Goal: Find specific page/section: Find specific page/section

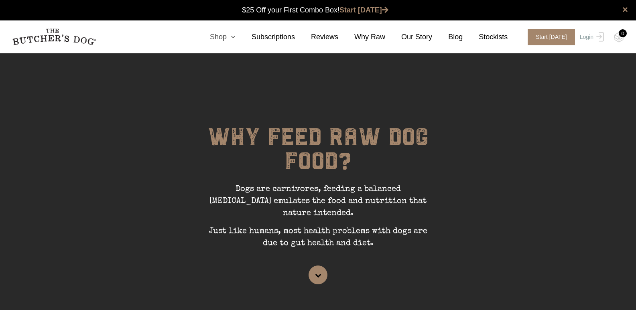
click at [235, 35] on link "Shop" at bounding box center [215, 37] width 42 height 11
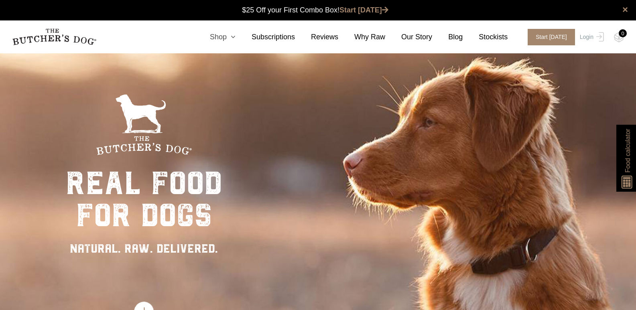
click at [236, 39] on link "Shop" at bounding box center [215, 37] width 42 height 11
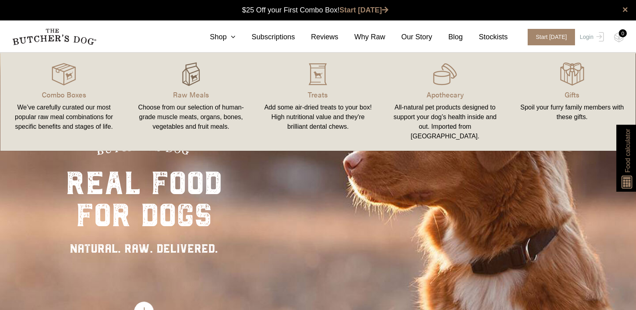
click at [196, 82] on img at bounding box center [191, 74] width 24 height 24
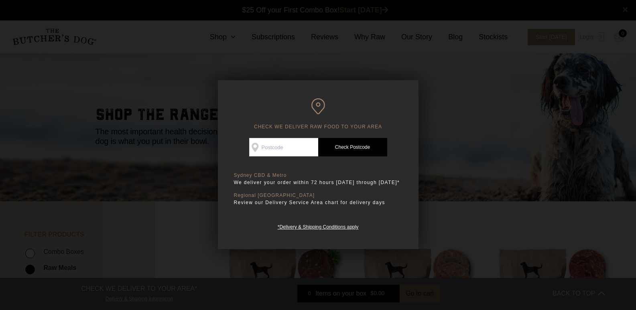
click at [295, 148] on input "Check Availability At" at bounding box center [283, 147] width 69 height 18
type input "2019"
click at [300, 225] on link "*Delivery & Shipping Conditions apply" at bounding box center [318, 226] width 81 height 8
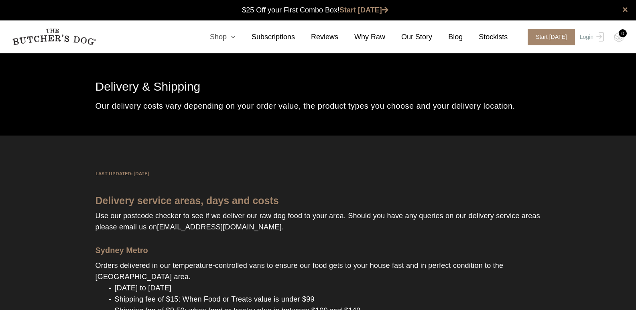
click at [231, 34] on link "Shop" at bounding box center [215, 37] width 42 height 11
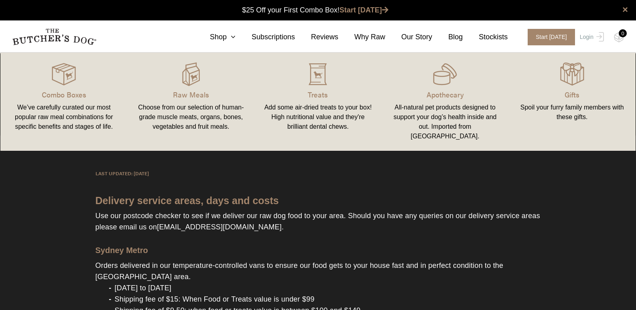
click at [195, 88] on link "Raw Meals Choose from our selection of human-grade muscle meats, organs, bones,…" at bounding box center [191, 102] width 127 height 82
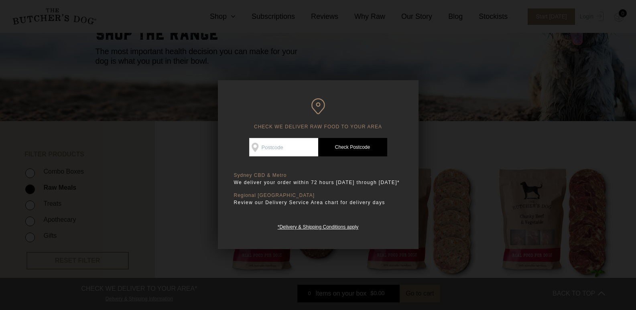
click at [413, 87] on div "CHECK WE DELIVER RAW FOOD TO YOUR AREA Good news! We deliver to your area Check…" at bounding box center [318, 164] width 201 height 169
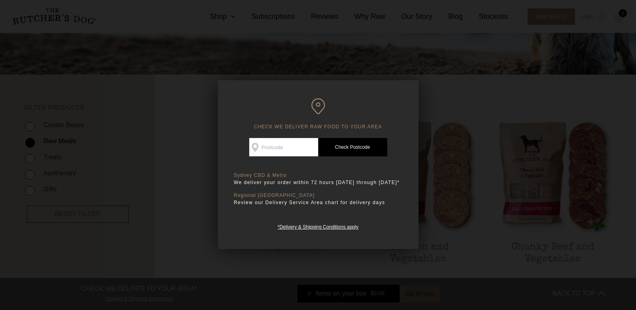
scroll to position [120, 0]
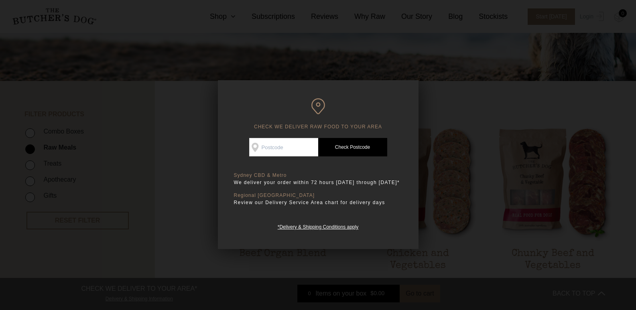
click at [290, 145] on input "Check Availability At" at bounding box center [283, 147] width 69 height 18
type input "2019"
click at [361, 145] on link "Check Postcode" at bounding box center [352, 147] width 69 height 18
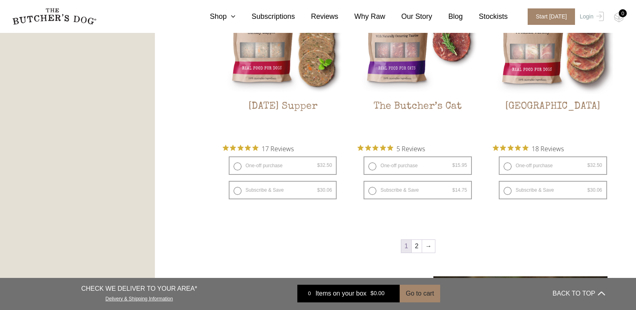
scroll to position [1164, 0]
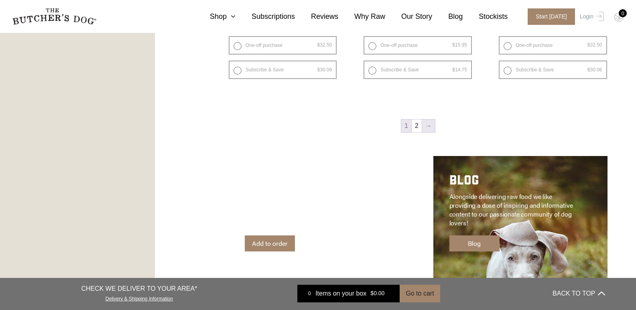
click at [430, 128] on link "→" at bounding box center [428, 126] width 13 height 13
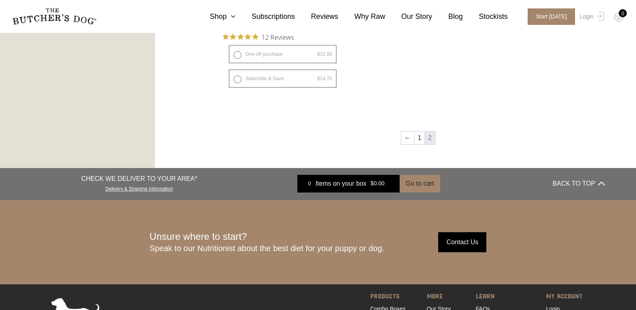
scroll to position [642, 0]
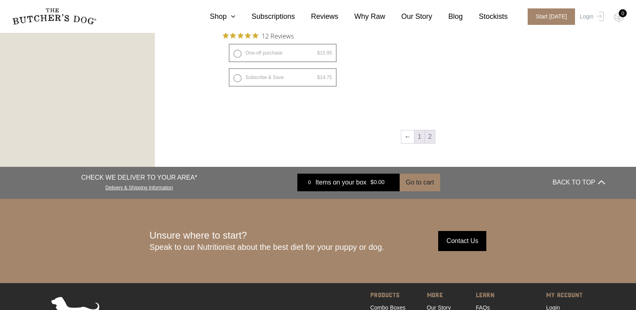
click at [421, 139] on link "1" at bounding box center [420, 136] width 10 height 13
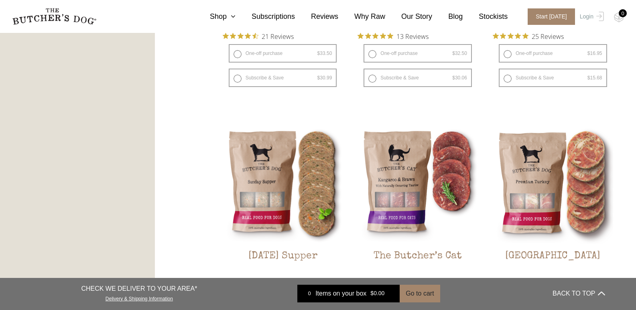
scroll to position [904, 0]
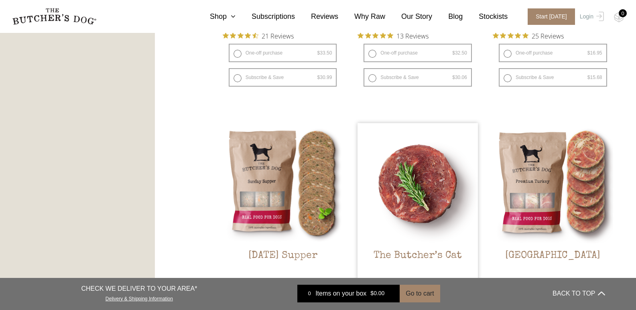
click at [400, 223] on img at bounding box center [418, 183] width 120 height 120
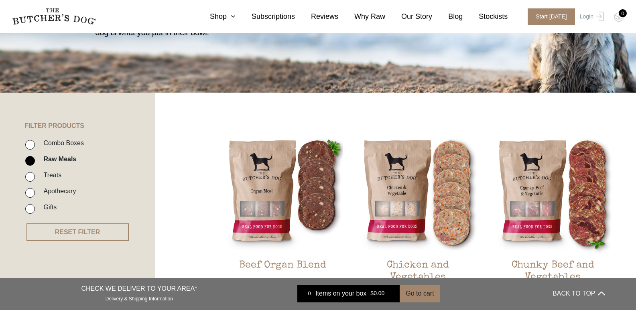
scroll to position [101, 0]
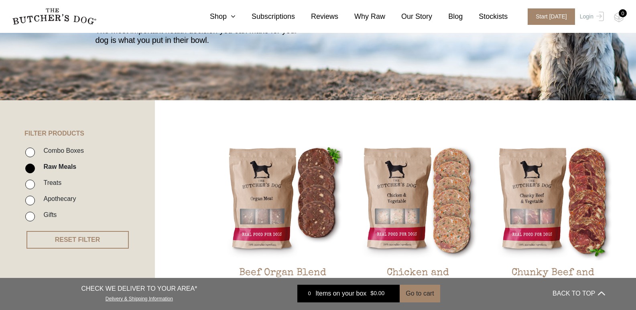
click at [47, 152] on label "Combo Boxes" at bounding box center [61, 150] width 45 height 11
click at [35, 152] on input "Combo Boxes" at bounding box center [30, 153] width 10 height 10
checkbox input "true"
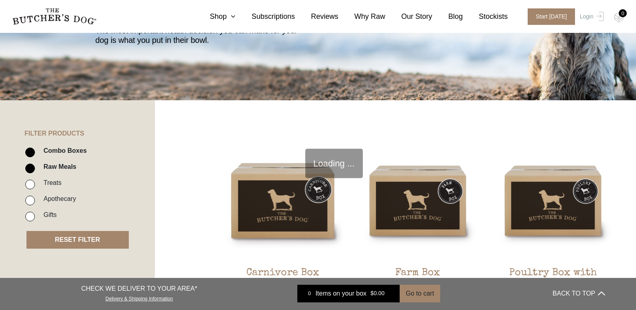
scroll to position [181, 0]
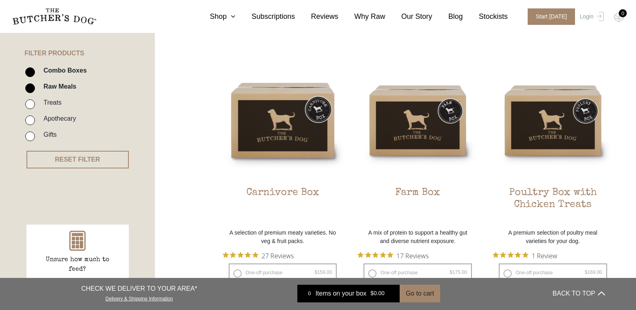
click at [33, 91] on input "Raw Meals" at bounding box center [30, 88] width 10 height 10
checkbox input "false"
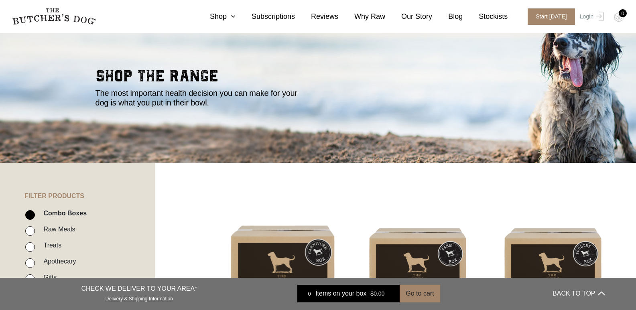
scroll to position [32, 0]
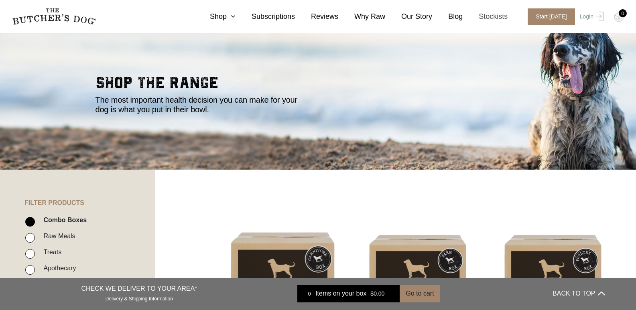
click at [494, 20] on link "Stockists" at bounding box center [485, 16] width 45 height 11
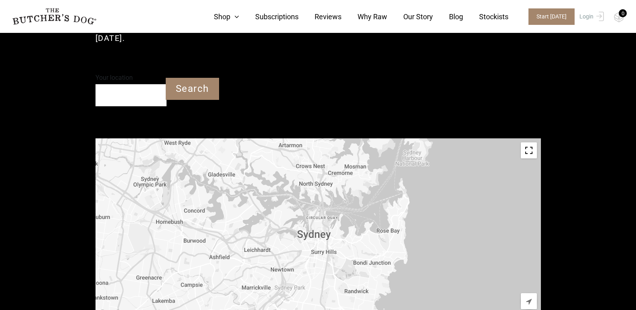
scroll to position [283, 0]
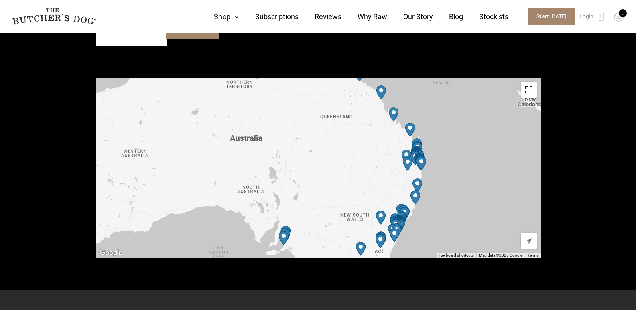
click at [397, 220] on img "Petbarn – Narellan" at bounding box center [396, 226] width 10 height 14
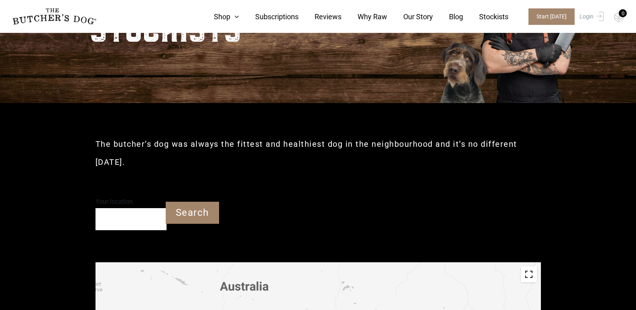
scroll to position [82, 0]
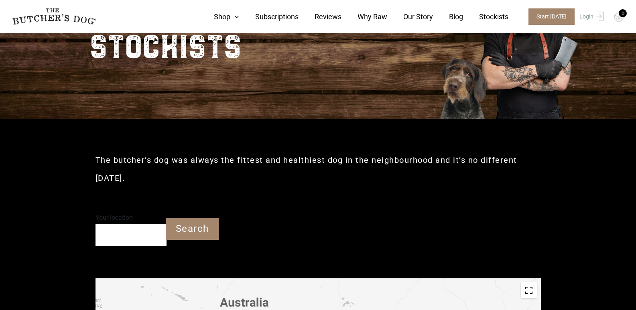
click at [126, 234] on input "Your location" at bounding box center [131, 235] width 71 height 22
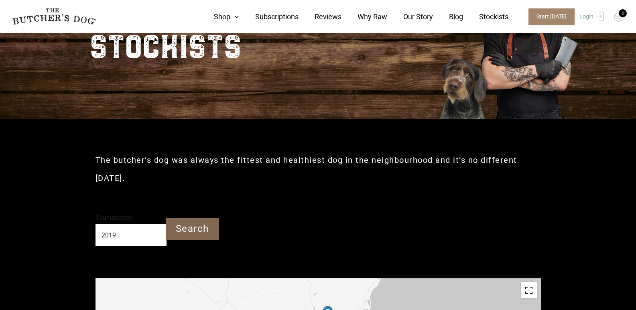
type input "2019"
click at [187, 227] on input "Search" at bounding box center [192, 229] width 53 height 22
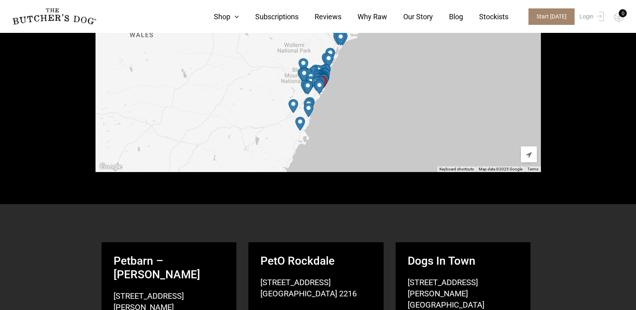
scroll to position [316, 0]
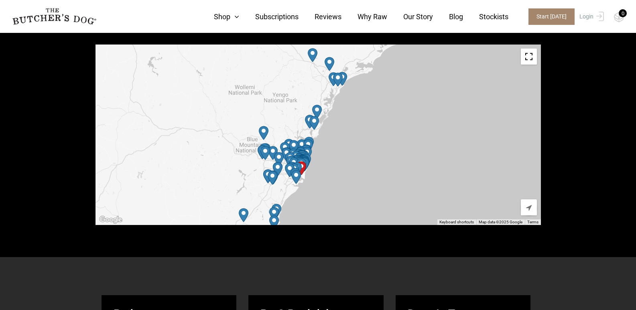
drag, startPoint x: 279, startPoint y: 137, endPoint x: 403, endPoint y: 133, distance: 124.1
click at [403, 133] on div at bounding box center [319, 135] width 446 height 181
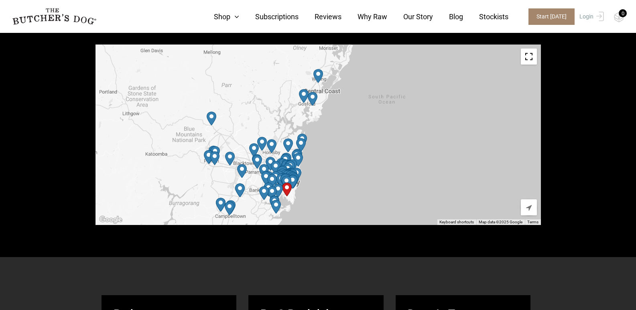
drag, startPoint x: 303, startPoint y: 135, endPoint x: 428, endPoint y: 104, distance: 129.2
click at [428, 104] on div at bounding box center [319, 135] width 446 height 181
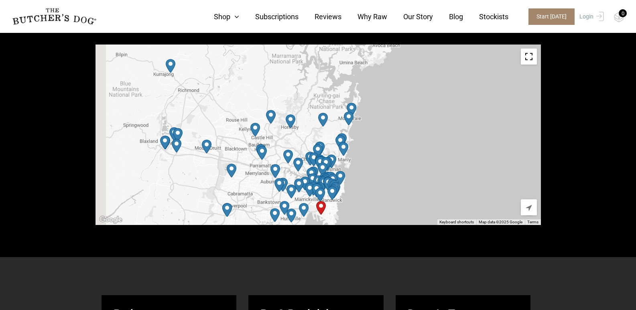
drag, startPoint x: 352, startPoint y: 143, endPoint x: 458, endPoint y: 80, distance: 123.6
click at [458, 80] on div at bounding box center [319, 135] width 446 height 181
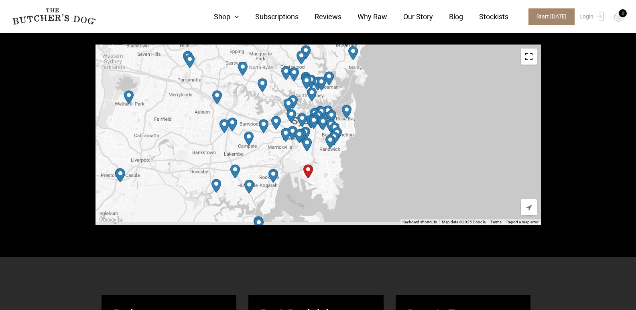
drag, startPoint x: 377, startPoint y: 153, endPoint x: 455, endPoint y: 67, distance: 115.6
click at [457, 57] on div at bounding box center [319, 135] width 446 height 181
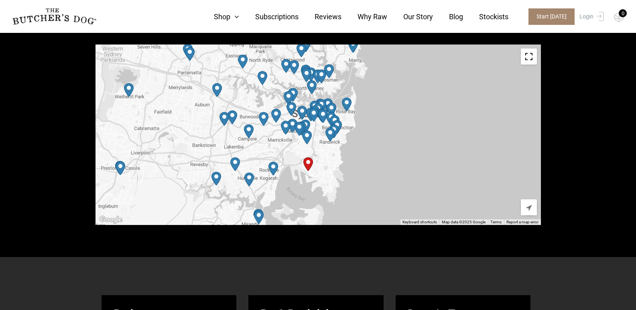
click at [306, 164] on img "Start location" at bounding box center [308, 164] width 10 height 14
click at [307, 147] on div "Start location" at bounding box center [310, 150] width 30 height 6
click at [308, 161] on img "Start location" at bounding box center [308, 164] width 10 height 14
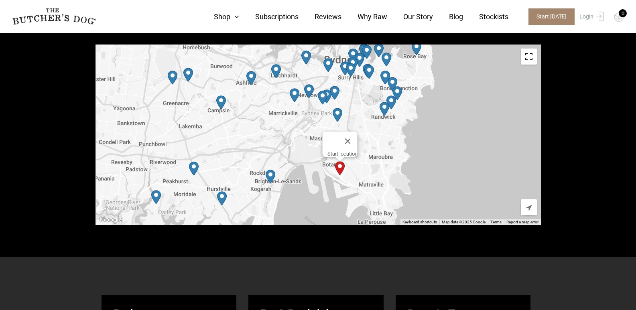
drag, startPoint x: 320, startPoint y: 149, endPoint x: 476, endPoint y: 136, distance: 156.2
click at [476, 136] on div "Start location" at bounding box center [319, 135] width 446 height 181
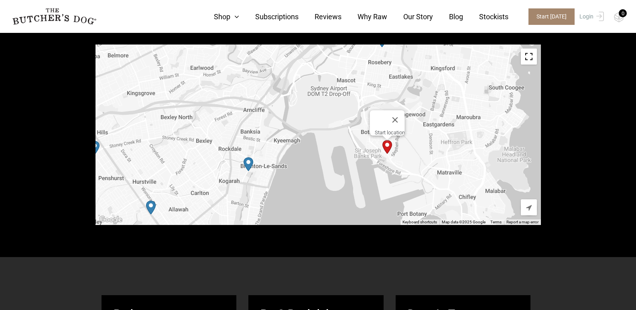
click at [249, 162] on img "PetO Rockdale" at bounding box center [249, 164] width 10 height 14
